Goal: Register for event/course

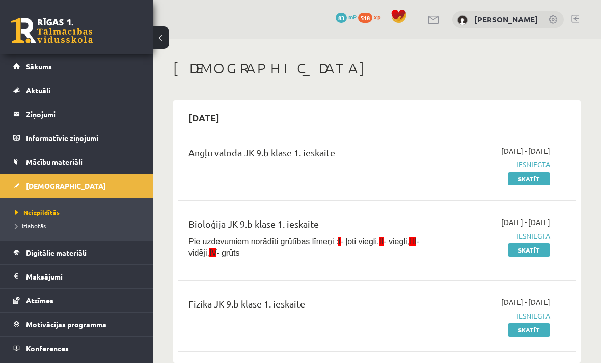
scroll to position [1220, 0]
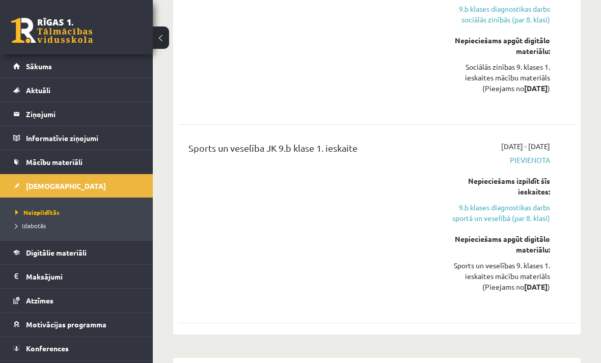
click at [21, 343] on link "Konferences" at bounding box center [76, 348] width 127 height 23
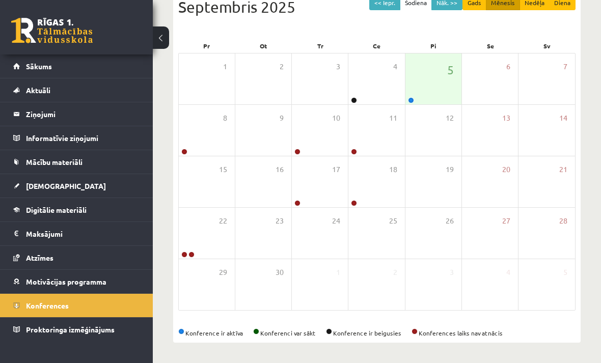
scroll to position [123, 0]
click at [435, 108] on icon at bounding box center [436, 111] width 6 height 6
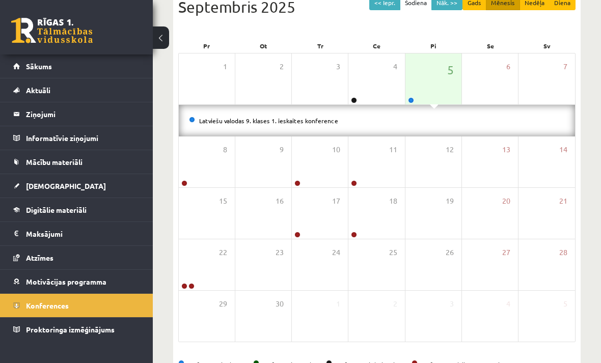
click at [263, 122] on link "Latviešu valodas 9. klases 1. ieskaites konference" at bounding box center [268, 121] width 139 height 8
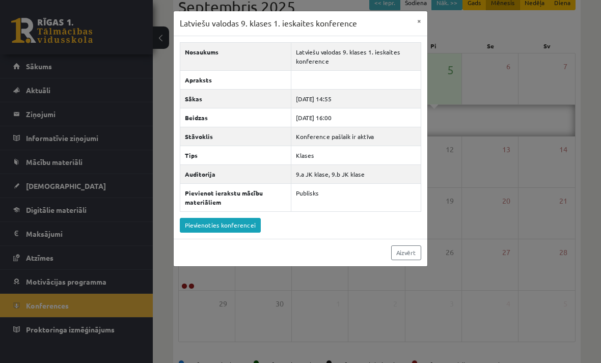
click at [247, 222] on link "Pievienoties konferencei" at bounding box center [220, 225] width 81 height 15
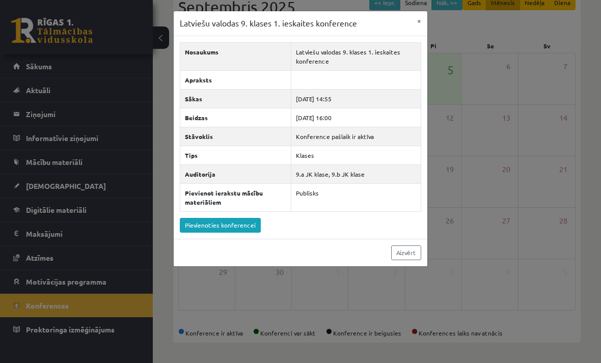
click at [418, 25] on button "×" at bounding box center [419, 20] width 16 height 19
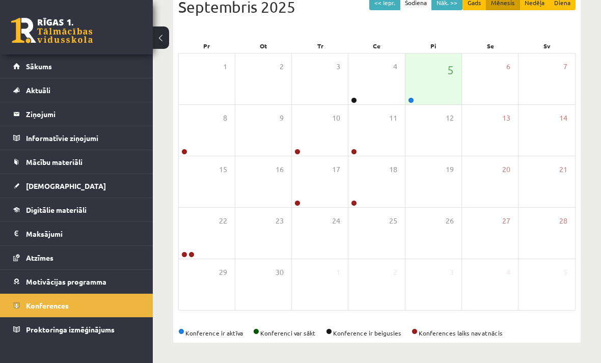
click at [100, 90] on link "Aktuāli" at bounding box center [76, 89] width 127 height 23
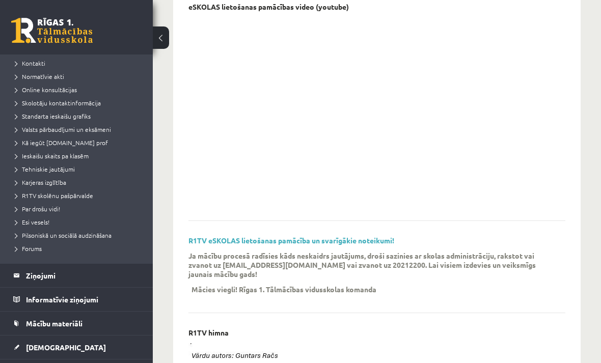
scroll to position [73, 0]
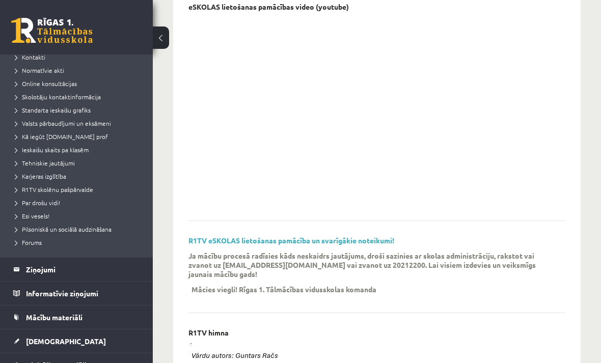
click at [77, 269] on legend "Ziņojumi 0" at bounding box center [83, 269] width 114 height 23
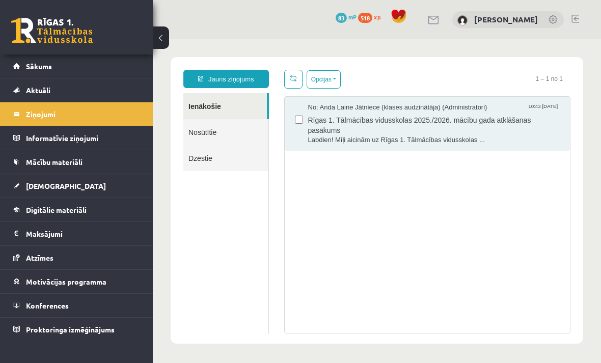
click at [111, 164] on link "Mācību materiāli" at bounding box center [76, 161] width 127 height 23
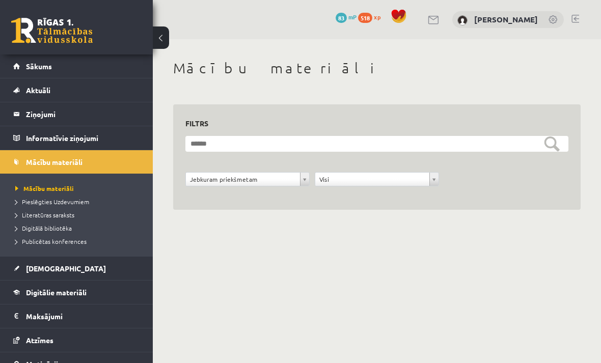
click at [97, 275] on link "[DEMOGRAPHIC_DATA]" at bounding box center [76, 268] width 127 height 23
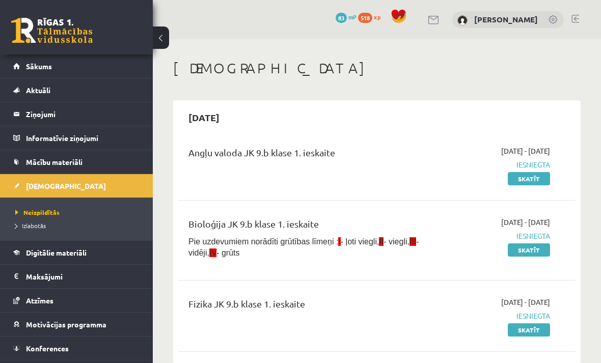
click at [104, 273] on legend "Maksājumi 0" at bounding box center [83, 276] width 114 height 23
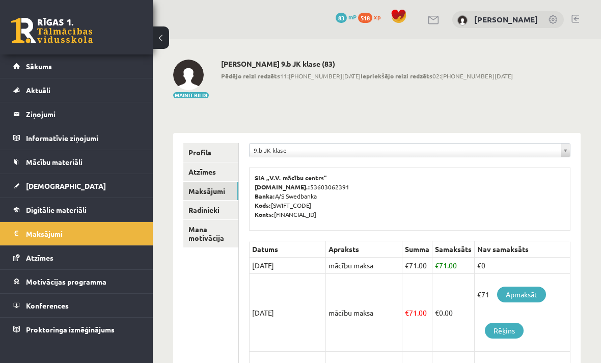
click at [111, 254] on link "Atzīmes" at bounding box center [76, 257] width 127 height 23
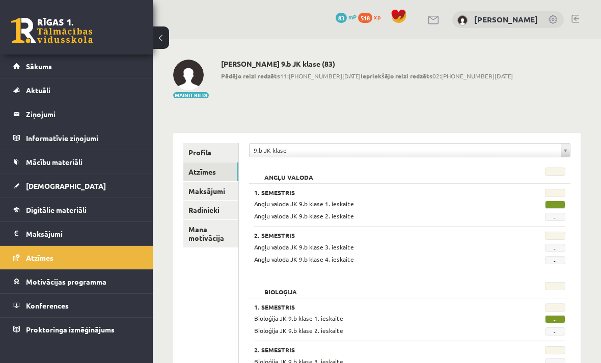
click at [100, 287] on link "Motivācijas programma" at bounding box center [76, 281] width 127 height 23
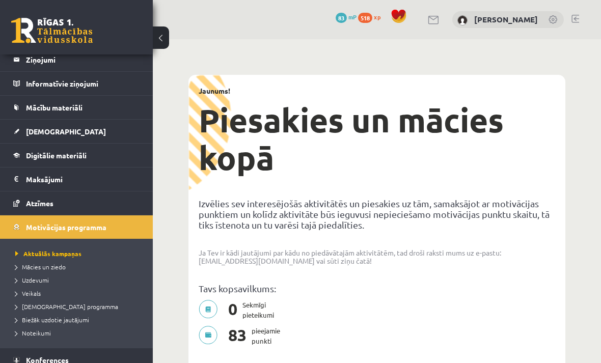
scroll to position [55, 0]
click at [109, 178] on legend "Maksājumi 0" at bounding box center [83, 179] width 114 height 23
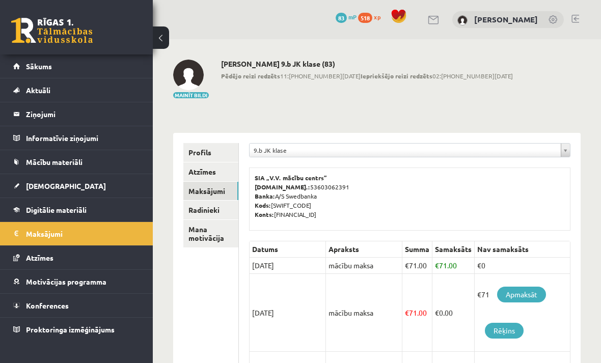
click at [116, 180] on link "[DEMOGRAPHIC_DATA]" at bounding box center [76, 185] width 127 height 23
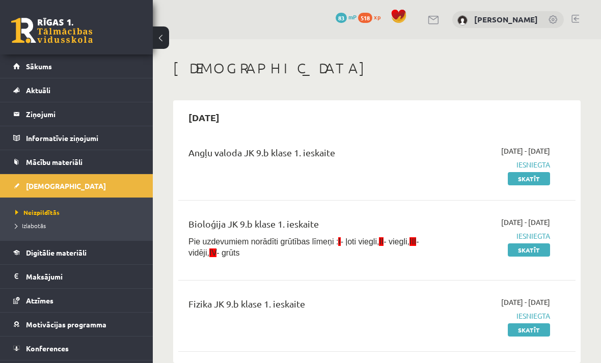
click at [122, 137] on legend "Informatīvie ziņojumi 0" at bounding box center [83, 137] width 114 height 23
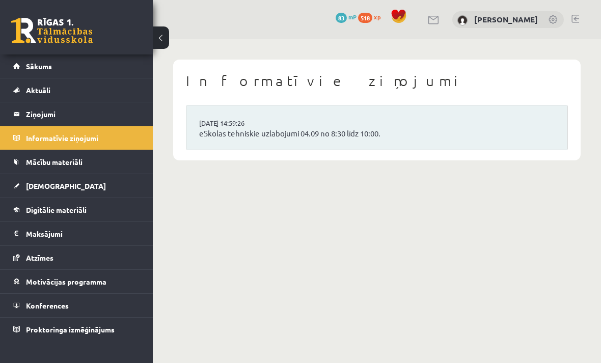
click at [104, 116] on legend "Ziņojumi 0" at bounding box center [83, 113] width 114 height 23
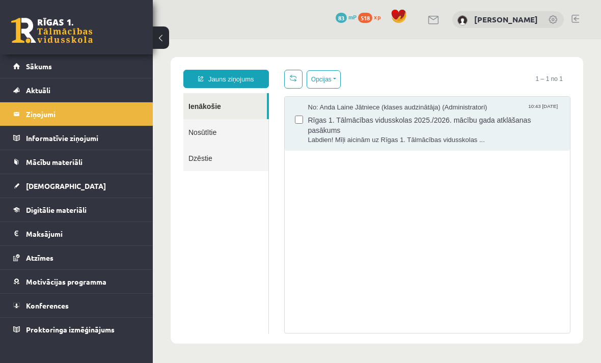
click at [103, 90] on link "Aktuāli" at bounding box center [76, 89] width 127 height 23
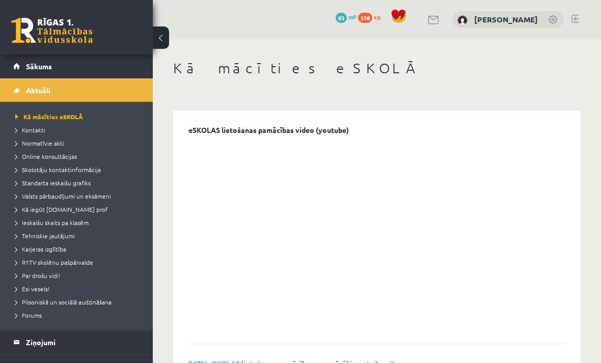
click at [107, 65] on link "Sākums" at bounding box center [76, 66] width 127 height 23
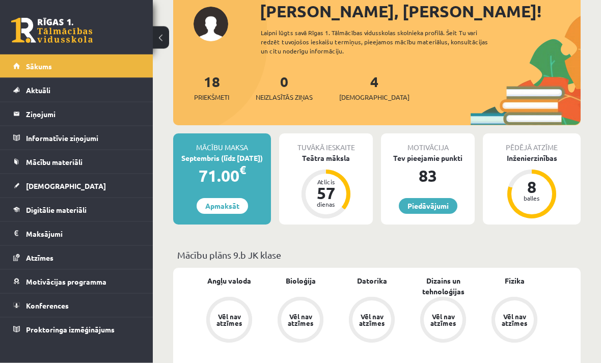
scroll to position [71, 0]
click at [124, 208] on link "Digitālie materiāli" at bounding box center [76, 209] width 127 height 23
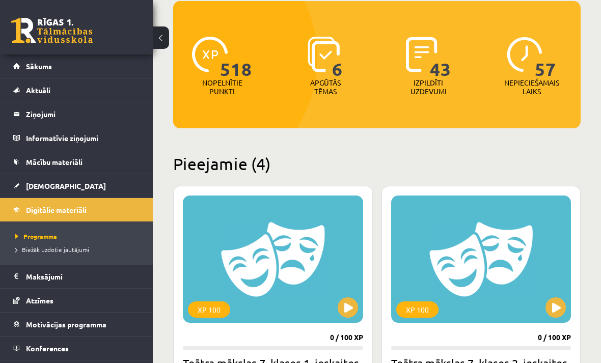
scroll to position [116, 0]
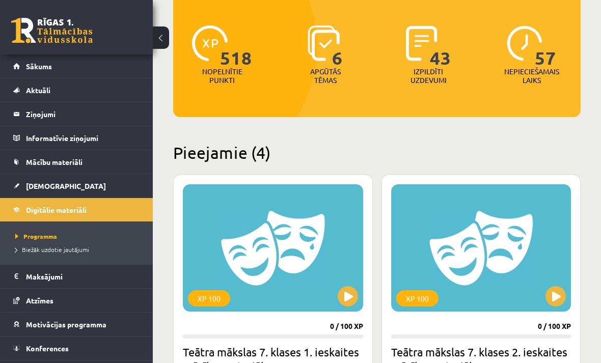
click at [90, 191] on link "[DEMOGRAPHIC_DATA]" at bounding box center [76, 185] width 127 height 23
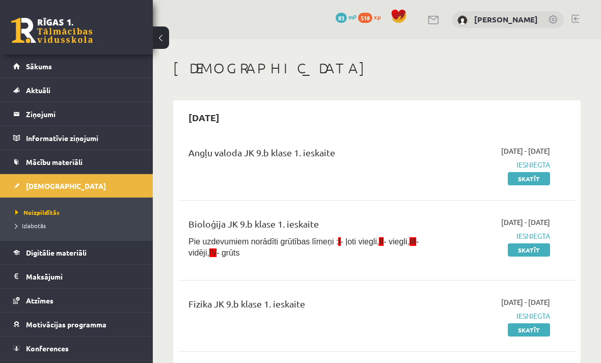
click at [98, 161] on link "Mācību materiāli" at bounding box center [76, 161] width 127 height 23
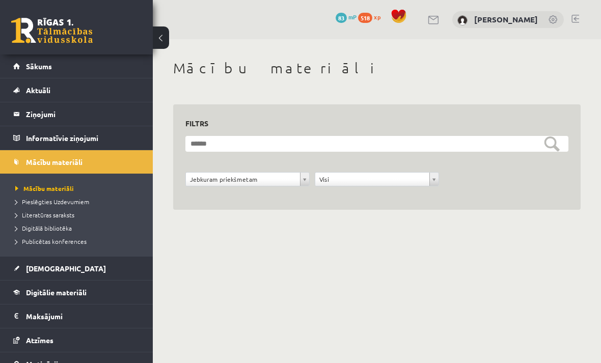
click at [96, 153] on link "Mācību materiāli" at bounding box center [76, 161] width 127 height 23
click at [117, 136] on legend "Informatīvie ziņojumi 0" at bounding box center [83, 137] width 114 height 23
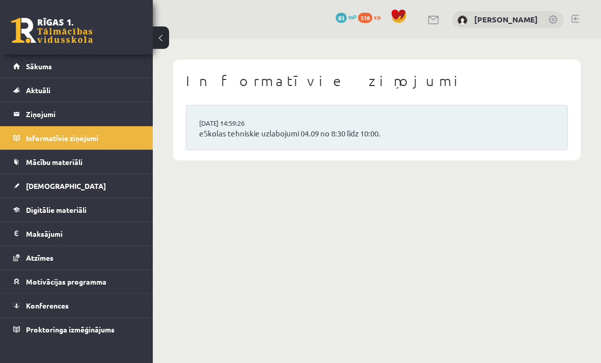
click at [101, 120] on legend "Ziņojumi 0" at bounding box center [83, 113] width 114 height 23
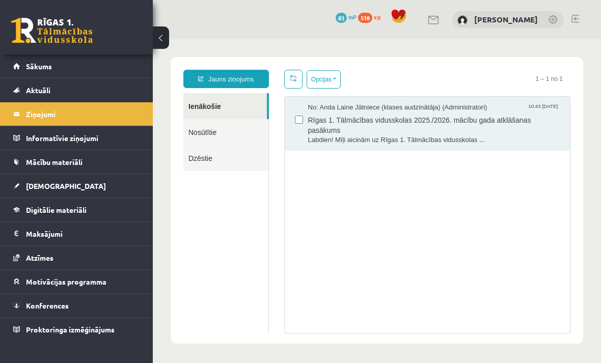
click at [101, 86] on link "Aktuāli" at bounding box center [76, 89] width 127 height 23
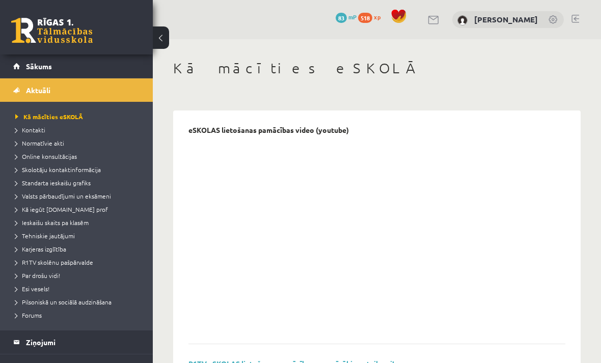
click at [67, 152] on link "Online konsultācijas" at bounding box center [78, 156] width 127 height 9
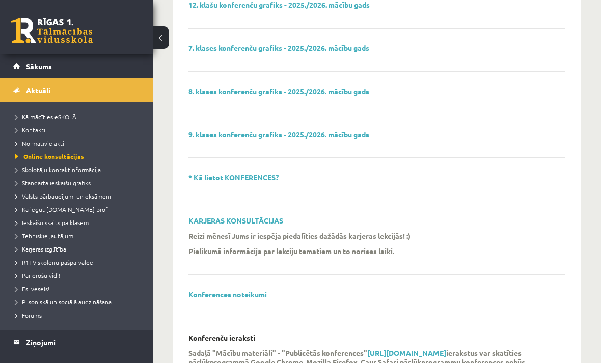
scroll to position [349, 0]
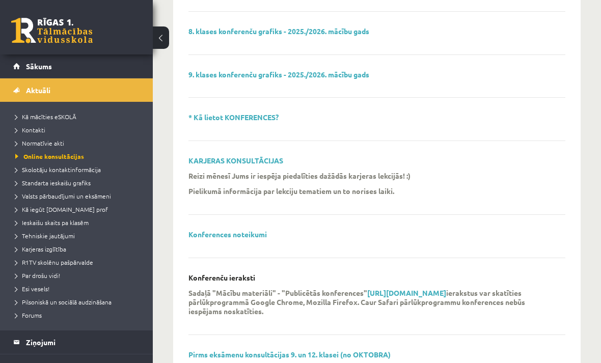
click at [39, 287] on span "Esi vesels!" at bounding box center [32, 289] width 34 height 8
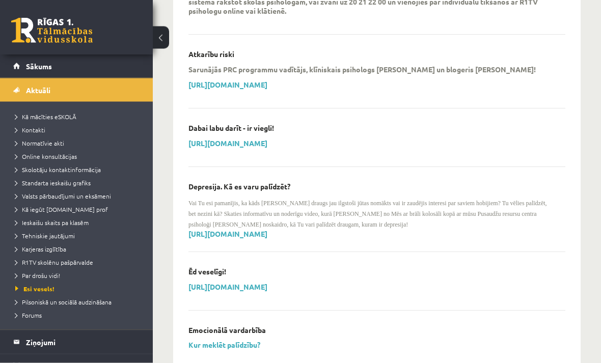
scroll to position [278, 0]
click at [92, 304] on span "Pilsoniskā un sociālā audzināšana" at bounding box center [63, 302] width 96 height 8
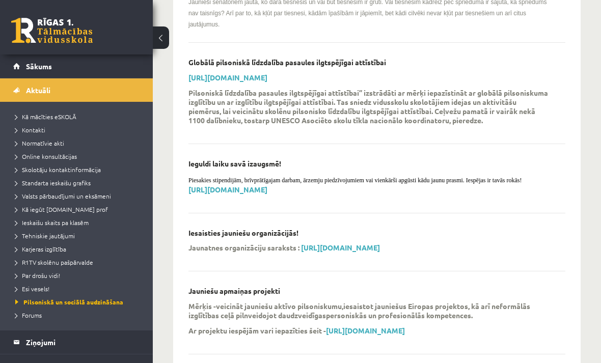
click at [62, 143] on span "Normatīvie akti" at bounding box center [39, 143] width 49 height 8
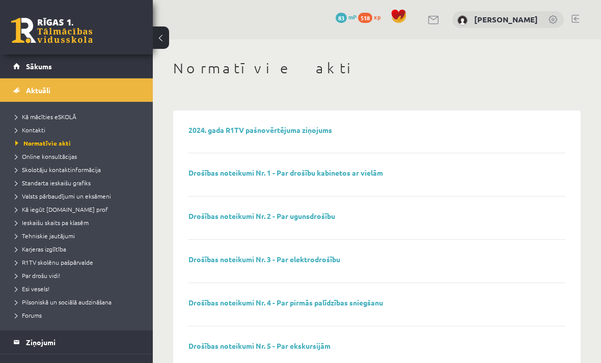
click at [36, 131] on span "Kontakti" at bounding box center [30, 130] width 30 height 8
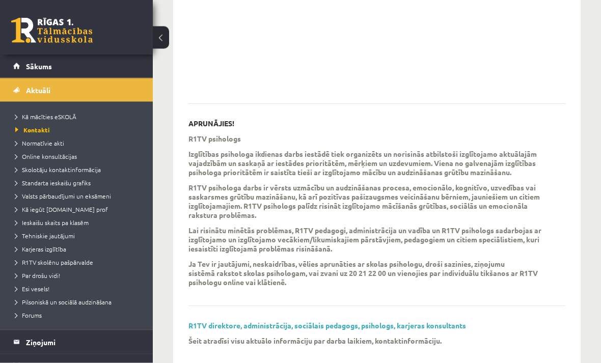
scroll to position [241, 0]
click at [62, 114] on span "Kā mācīties eSKOLĀ" at bounding box center [45, 117] width 61 height 8
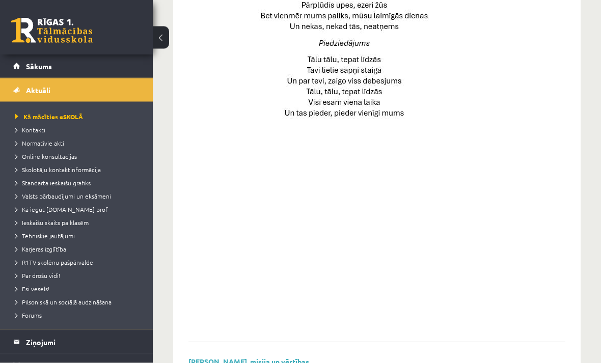
scroll to position [712, 0]
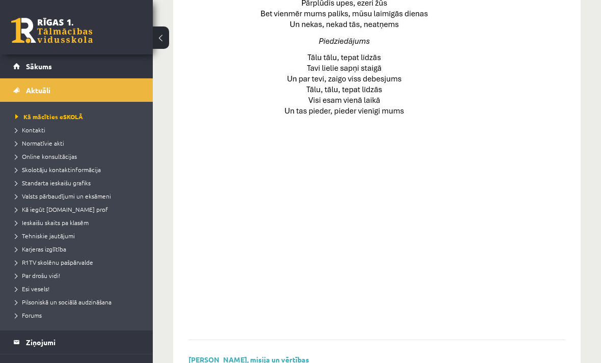
click at [57, 246] on span "Karjeras izglītība" at bounding box center [40, 249] width 51 height 8
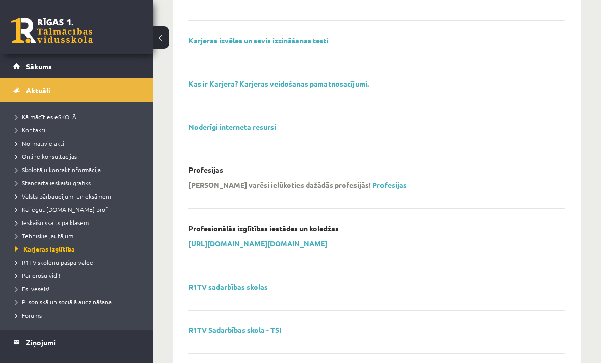
click at [65, 226] on span "Ieskaišu skaits pa klasēm" at bounding box center [51, 223] width 73 height 8
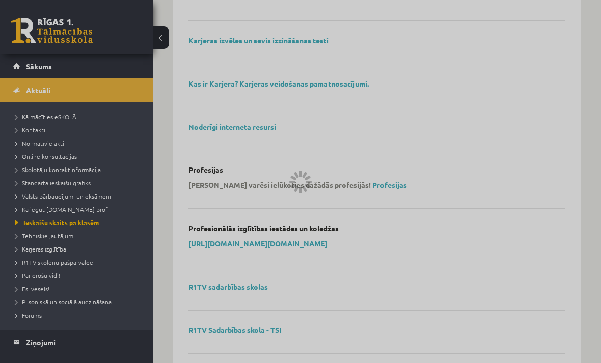
scroll to position [64, 0]
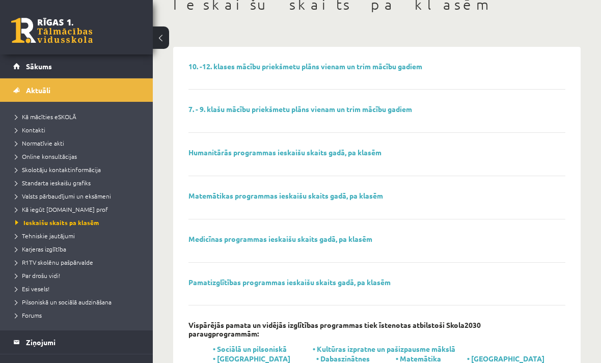
click at [383, 194] on link "Matemātikas programmas ieskaišu skaits gadā, pa klasēm" at bounding box center [286, 195] width 195 height 9
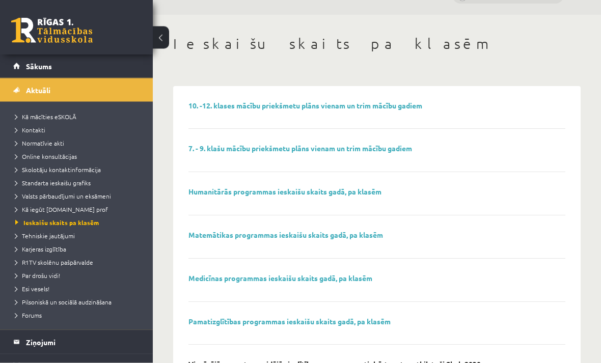
scroll to position [0, 0]
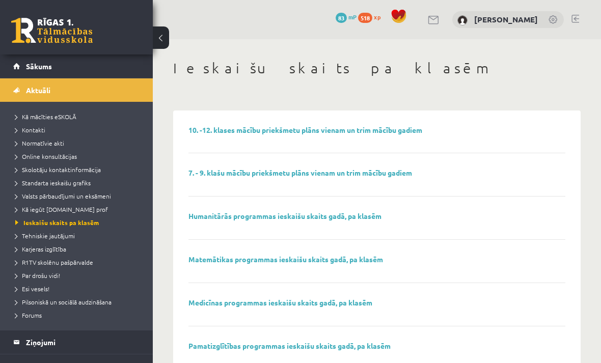
click at [33, 67] on span "Sākums" at bounding box center [39, 66] width 26 height 9
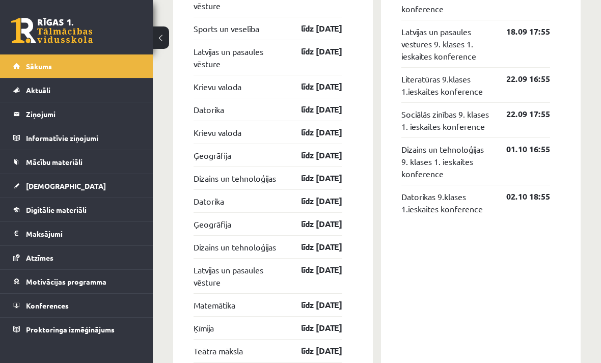
scroll to position [1200, 0]
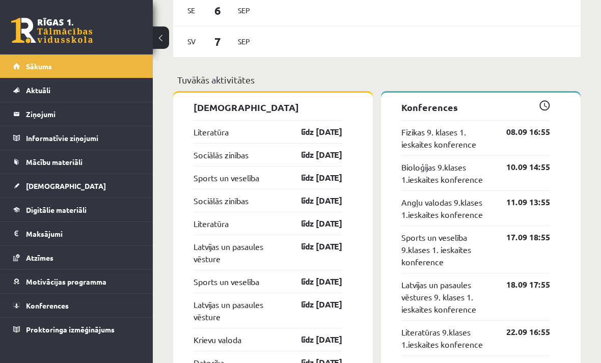
click at [86, 115] on legend "Ziņojumi 0" at bounding box center [83, 113] width 114 height 23
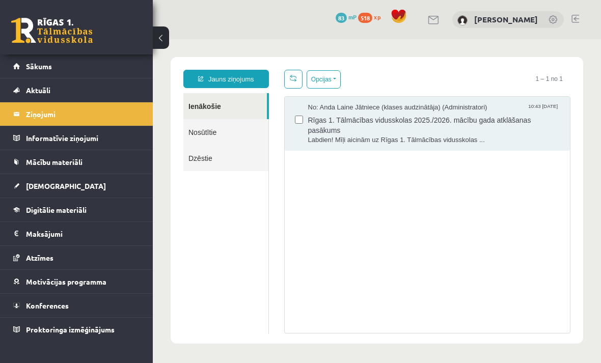
click at [62, 86] on link "Aktuāli" at bounding box center [76, 89] width 127 height 23
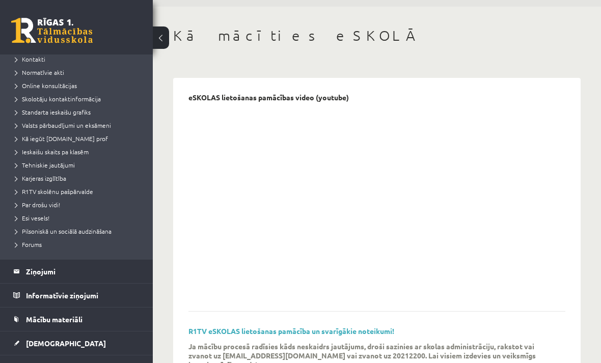
scroll to position [87, 0]
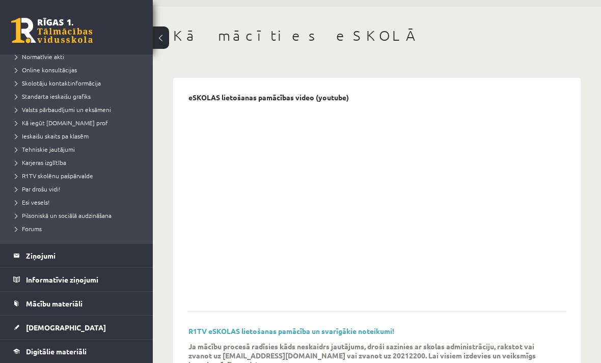
click at [90, 285] on legend "Informatīvie ziņojumi 0" at bounding box center [83, 279] width 114 height 23
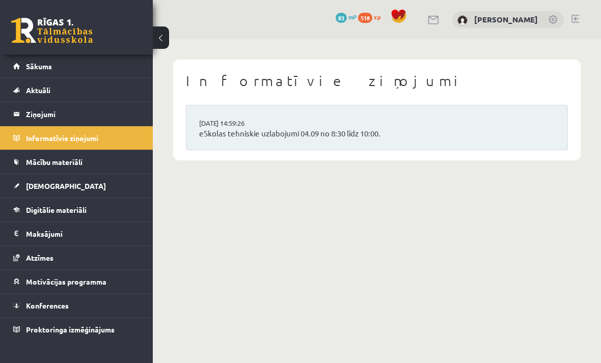
click at [449, 128] on link "eSkolas tehniskie uzlabojumi 04.09 no 8:30 līdz 10:00." at bounding box center [377, 134] width 356 height 12
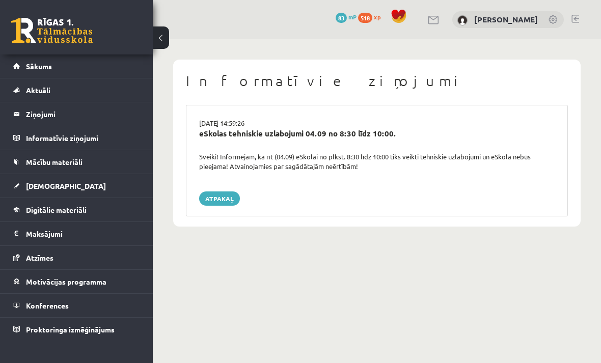
click at [217, 199] on link "Atpakaļ" at bounding box center [219, 199] width 41 height 14
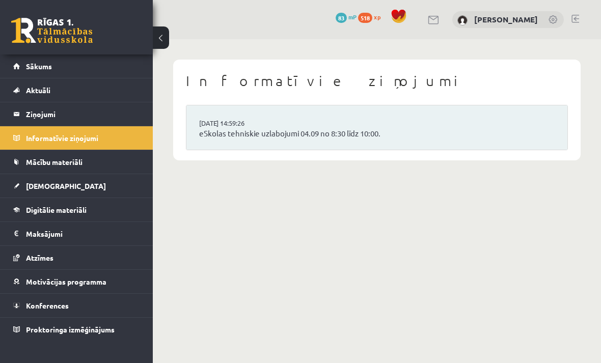
click at [82, 261] on link "Atzīmes" at bounding box center [76, 257] width 127 height 23
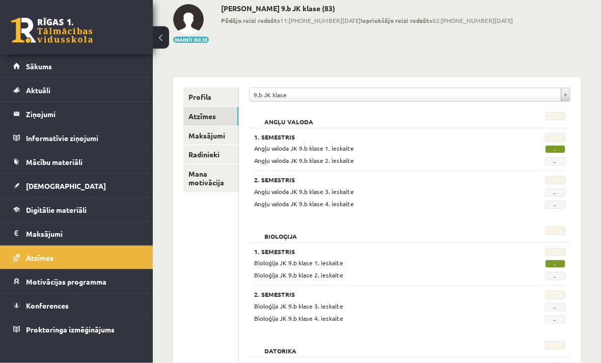
scroll to position [57, 0]
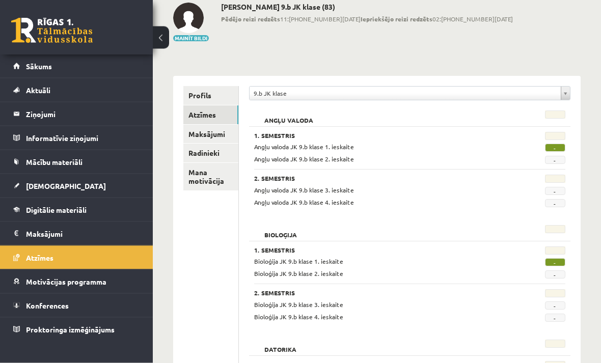
click at [216, 153] on link "Radinieki" at bounding box center [210, 153] width 55 height 19
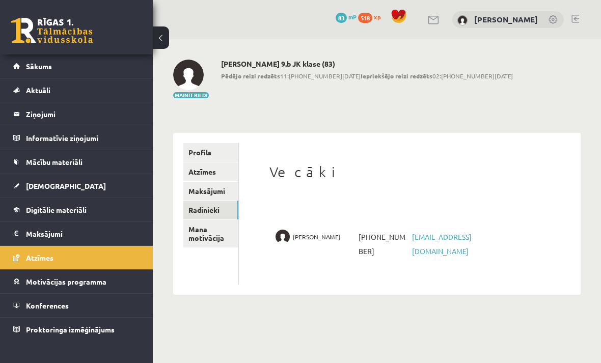
click at [208, 151] on link "Profils" at bounding box center [210, 152] width 55 height 19
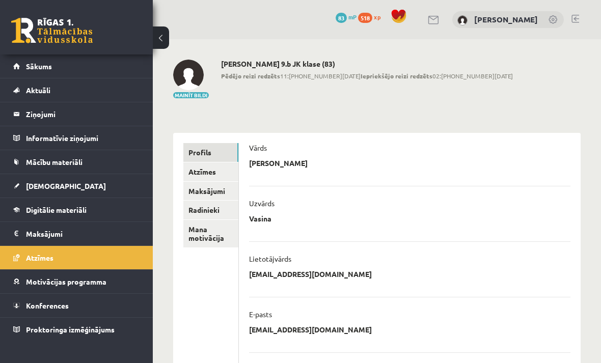
click at [83, 109] on legend "Ziņojumi 0" at bounding box center [83, 113] width 114 height 23
